Goal: Check status: Check status

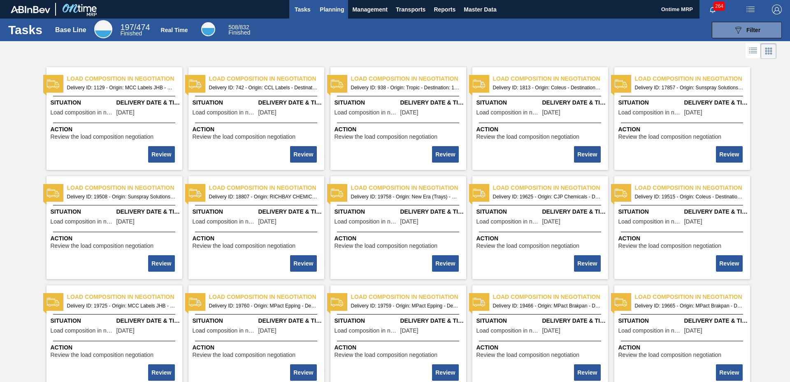
click at [323, 7] on span "Planning" at bounding box center [332, 10] width 24 height 10
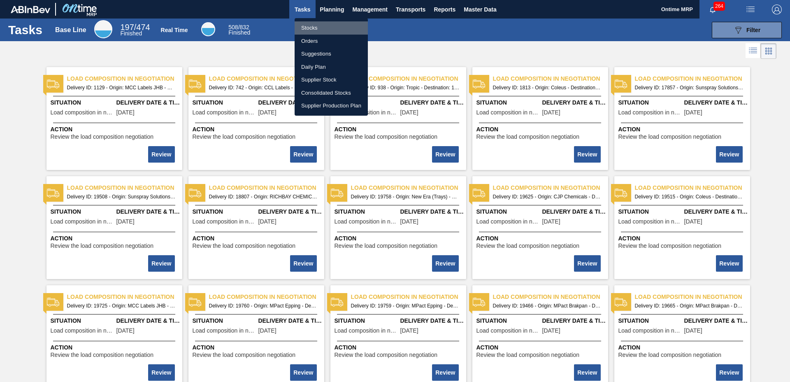
click at [316, 28] on li "Stocks" at bounding box center [331, 27] width 73 height 13
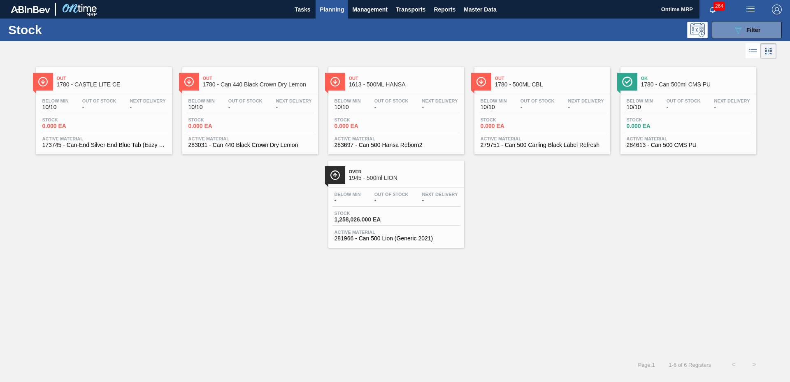
click at [289, 118] on div "Stock 0.000 EA" at bounding box center [250, 124] width 128 height 15
click at [272, 111] on div "Below Min 10/10 Out Of Stock - Next Delivery -" at bounding box center [250, 105] width 128 height 15
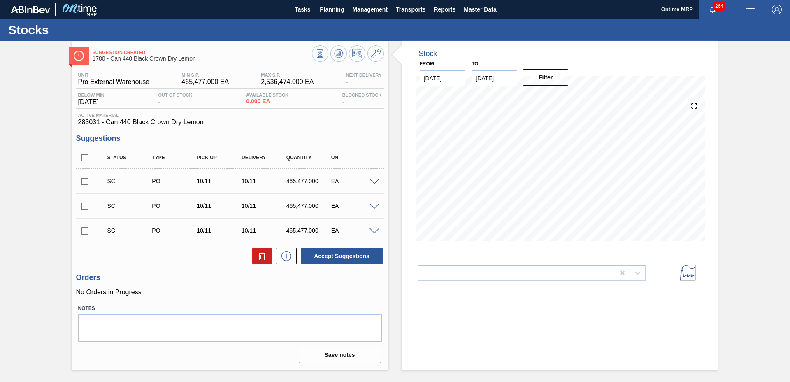
click at [374, 178] on div at bounding box center [375, 181] width 16 height 6
click at [374, 180] on span at bounding box center [374, 182] width 10 height 6
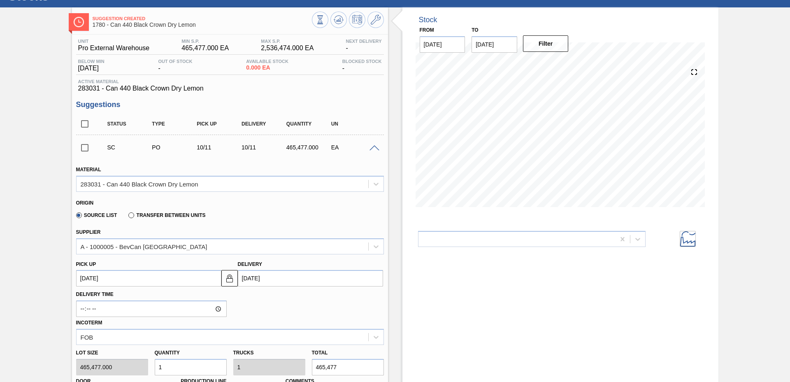
scroll to position [51, 0]
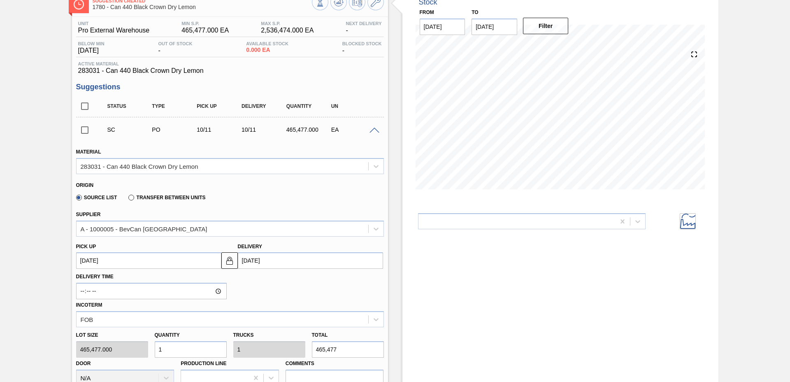
click at [132, 195] on label "Transfer between Units" at bounding box center [166, 198] width 77 height 6
click at [127, 199] on input "Transfer between Units" at bounding box center [127, 199] width 0 height 0
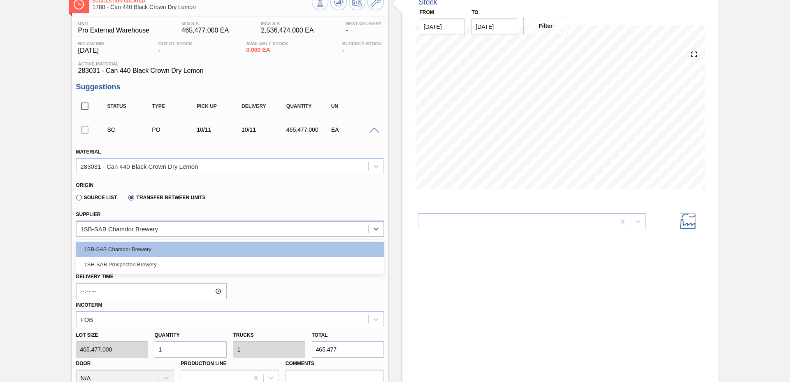
click at [143, 225] on div "1SB-SAB Chamdor Brewery" at bounding box center [119, 228] width 77 height 7
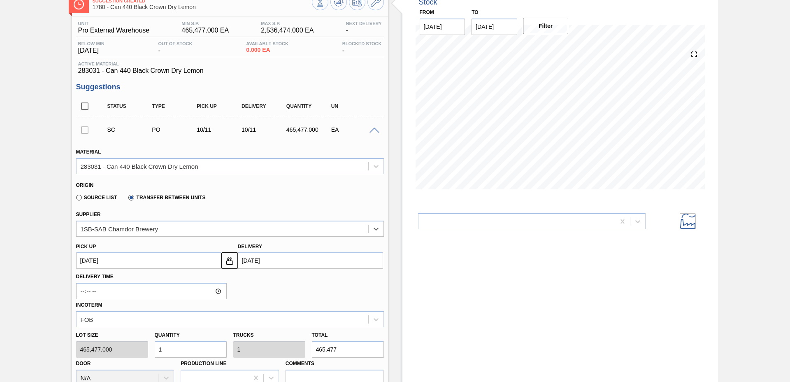
click at [88, 196] on label "Source List" at bounding box center [96, 198] width 41 height 6
click at [75, 199] on input "Source List" at bounding box center [75, 199] width 0 height 0
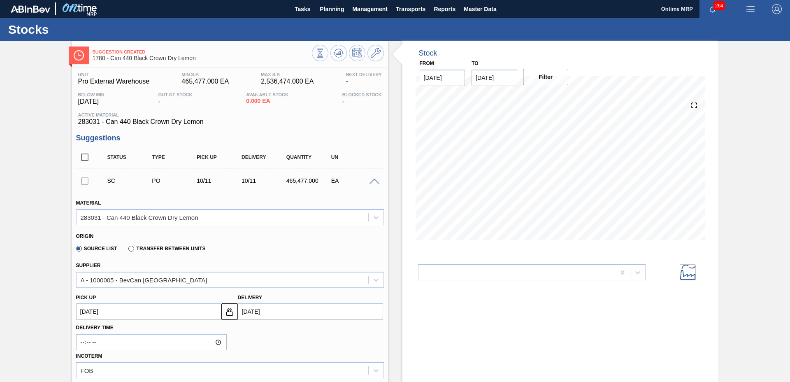
scroll to position [0, 0]
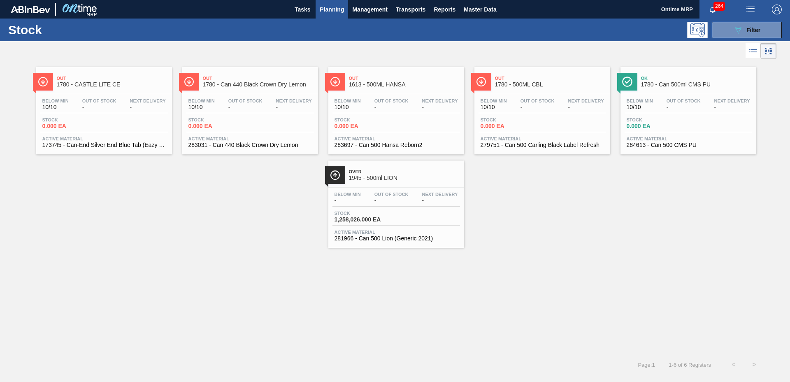
click at [435, 127] on div "Stock 0.000 EA" at bounding box center [396, 124] width 128 height 15
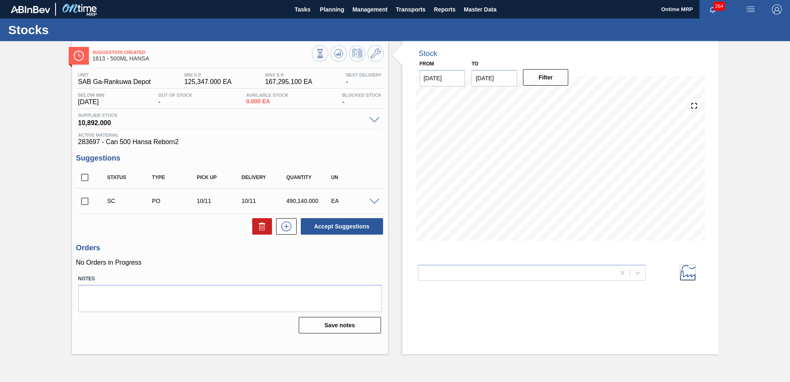
drag, startPoint x: 378, startPoint y: 201, endPoint x: 328, endPoint y: 211, distance: 50.9
click at [377, 201] on span at bounding box center [374, 202] width 10 height 6
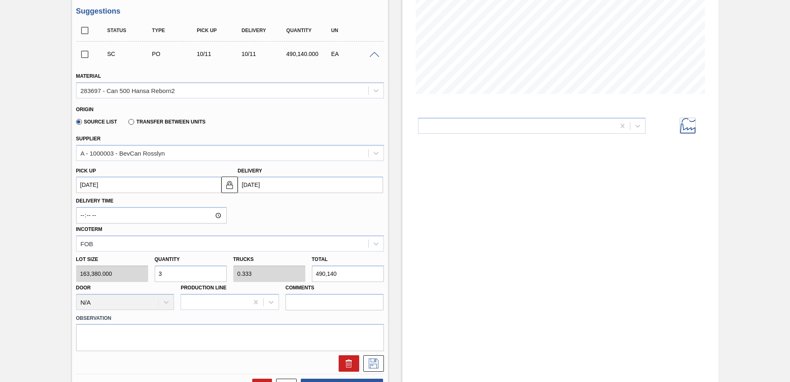
scroll to position [154, 0]
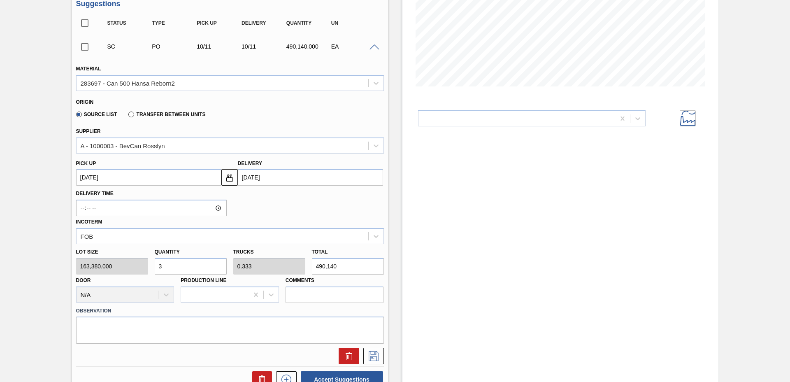
click at [132, 116] on label "Transfer between Units" at bounding box center [166, 114] width 77 height 6
click at [127, 116] on input "Transfer between Units" at bounding box center [127, 116] width 0 height 0
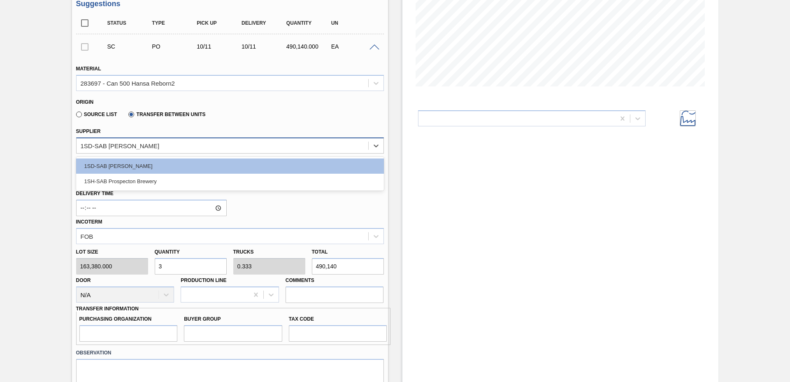
click at [146, 146] on div "1SD-SAB [PERSON_NAME]" at bounding box center [120, 145] width 79 height 7
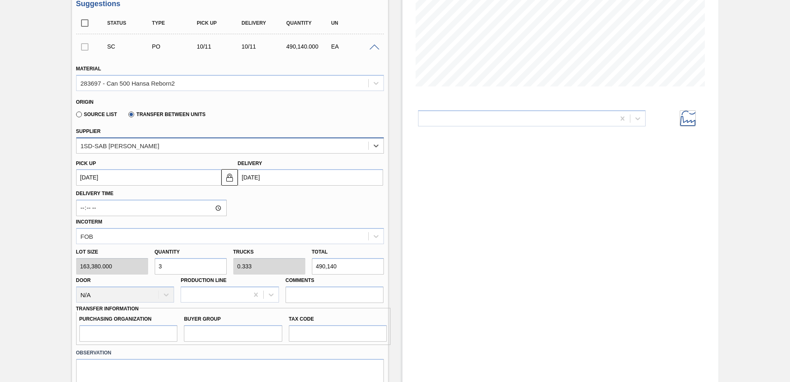
click at [146, 146] on div "1SD-SAB [PERSON_NAME]" at bounding box center [120, 145] width 79 height 7
click at [84, 113] on label "Source List" at bounding box center [96, 114] width 41 height 6
click at [75, 116] on input "Source List" at bounding box center [75, 116] width 0 height 0
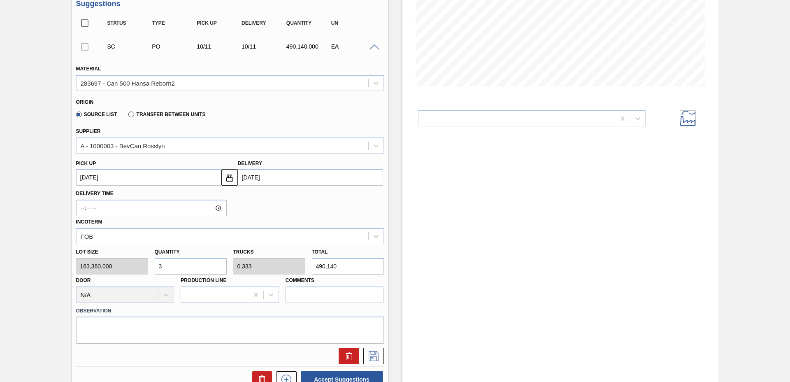
scroll to position [0, 0]
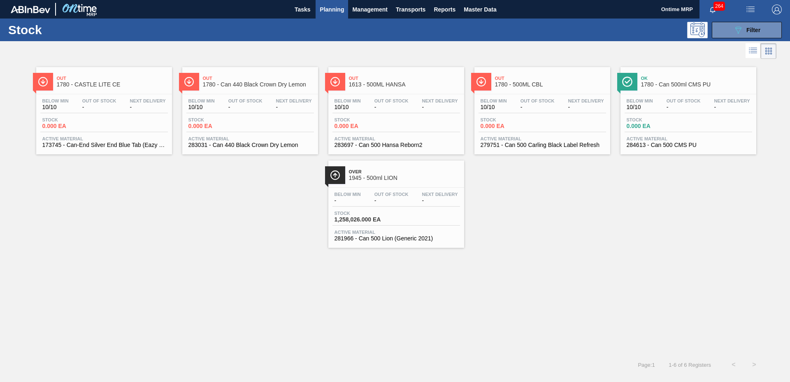
click at [428, 216] on div "Stock 1,258,026.000 EA" at bounding box center [396, 218] width 128 height 15
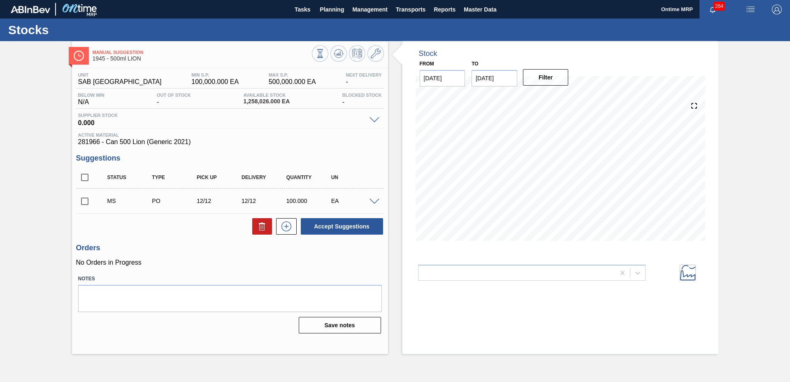
click at [374, 200] on span at bounding box center [374, 202] width 10 height 6
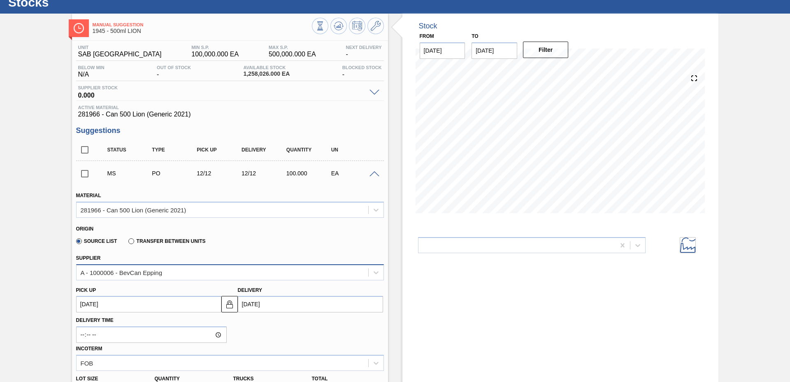
scroll to position [51, 0]
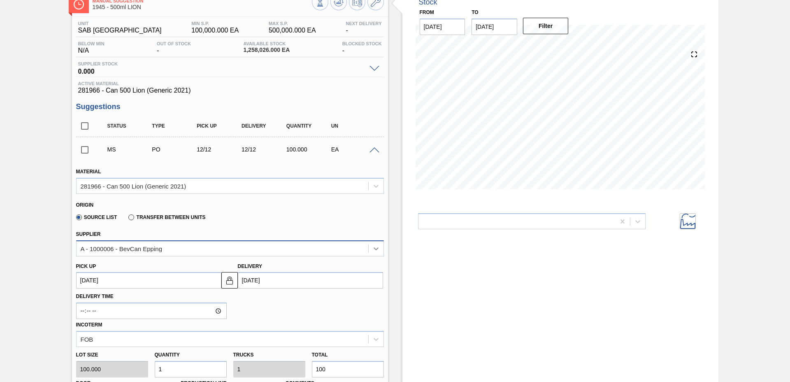
click at [380, 246] on div at bounding box center [376, 248] width 15 height 15
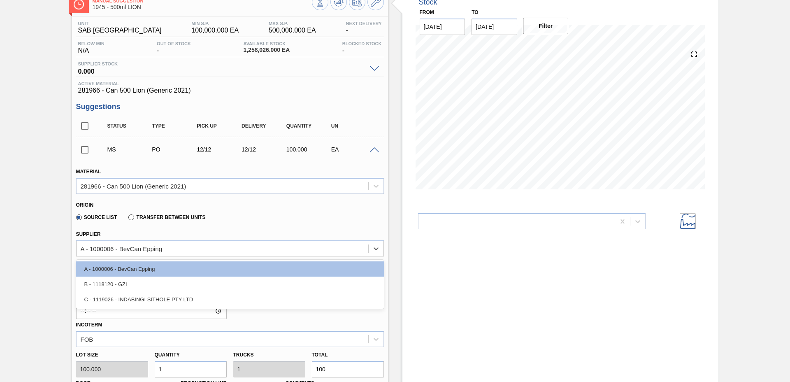
click at [133, 216] on label "Transfer between Units" at bounding box center [166, 217] width 77 height 6
click at [127, 219] on input "Transfer between Units" at bounding box center [127, 219] width 0 height 0
click at [139, 253] on div "1SD-SAB [PERSON_NAME]" at bounding box center [223, 248] width 292 height 12
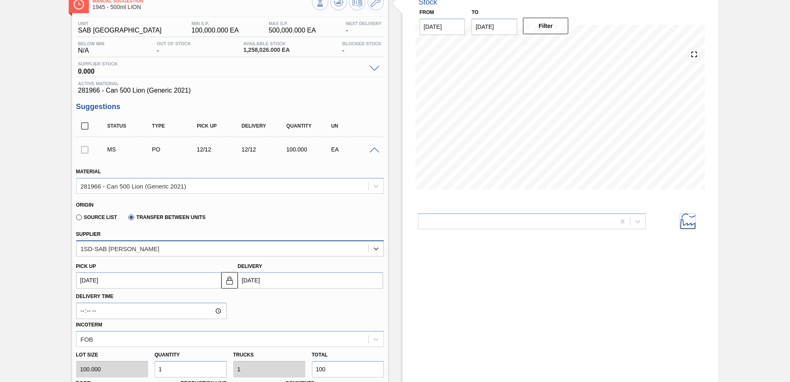
click at [139, 253] on div "1SD-SAB [PERSON_NAME]" at bounding box center [223, 248] width 292 height 12
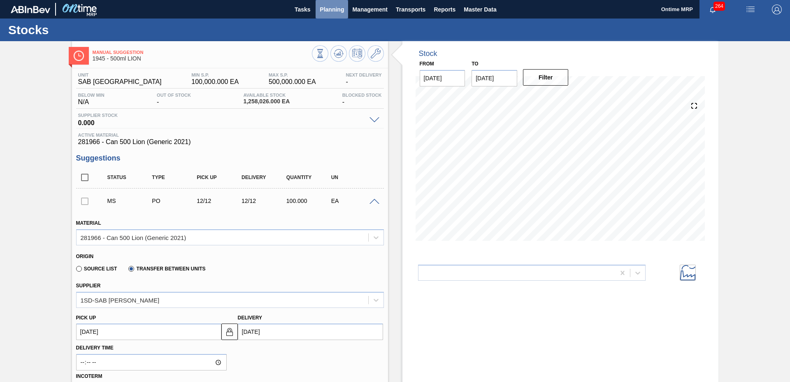
click at [332, 17] on button "Planning" at bounding box center [332, 9] width 32 height 19
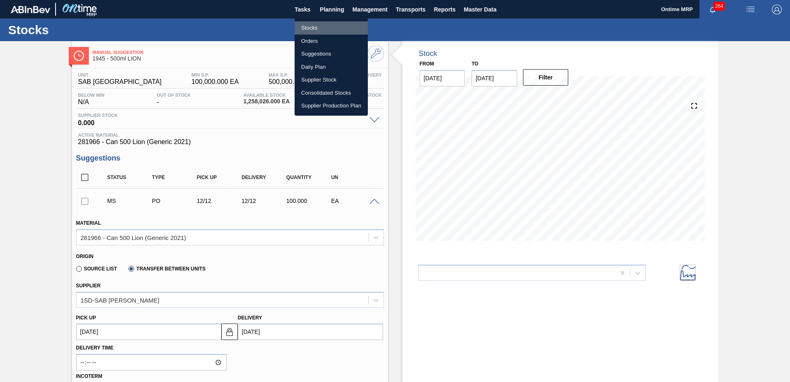
click at [316, 29] on li "Stocks" at bounding box center [331, 27] width 73 height 13
